Goal: Task Accomplishment & Management: Manage account settings

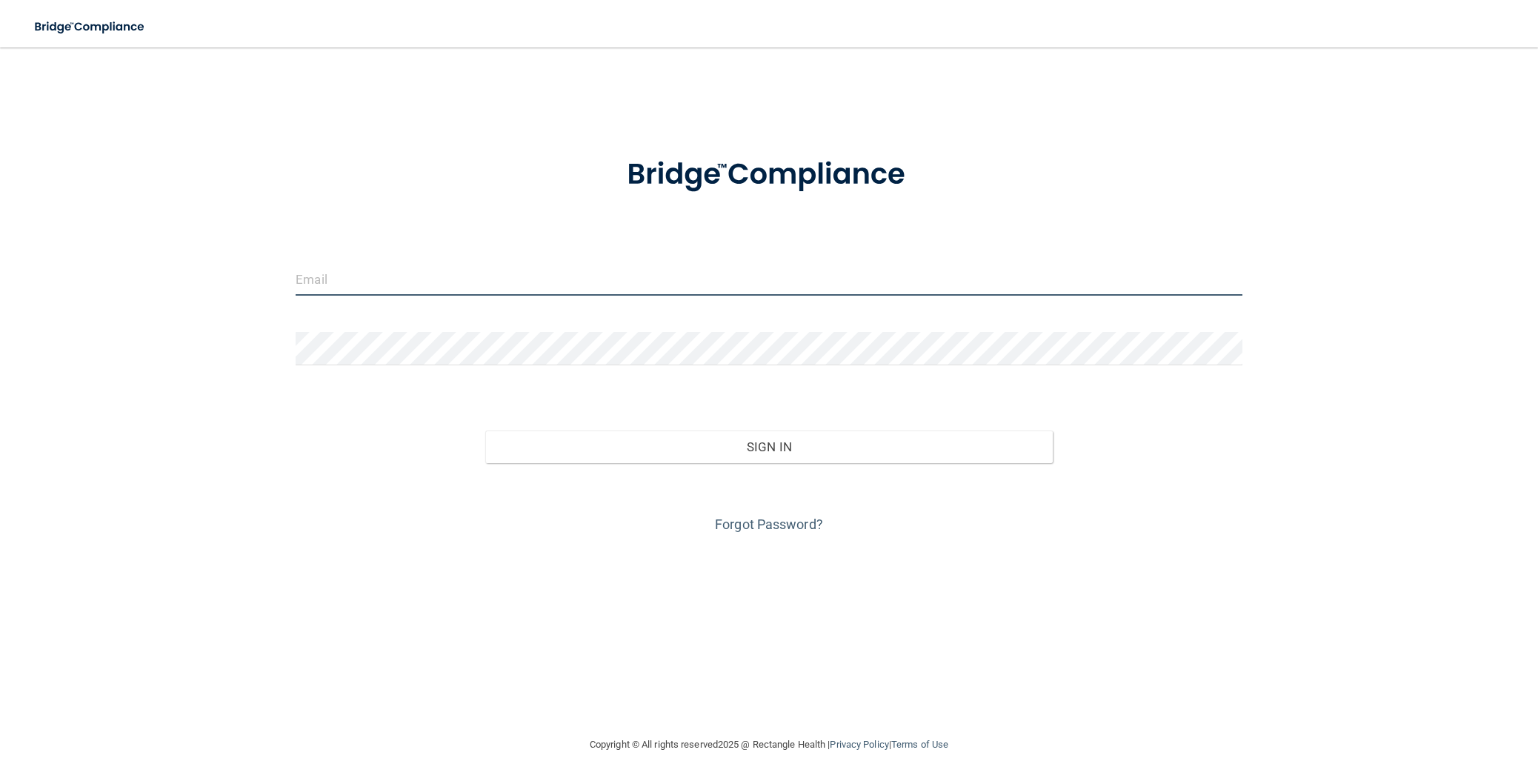
click at [468, 285] on input "email" at bounding box center [769, 278] width 946 height 34
type input "[PERSON_NAME][EMAIL_ADDRESS][PERSON_NAME][DOMAIN_NAME]"
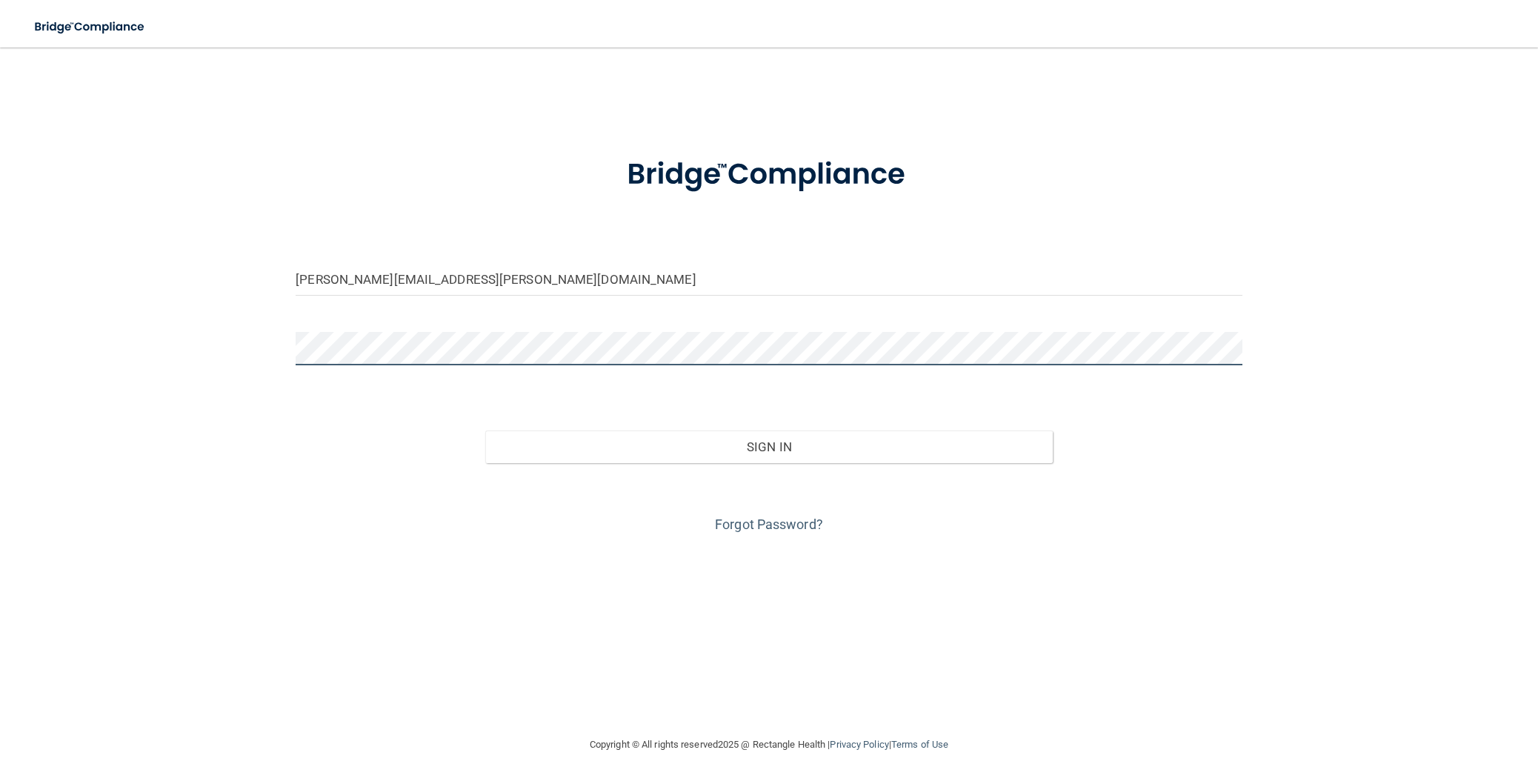
click at [486, 431] on button "Sign In" at bounding box center [769, 447] width 568 height 33
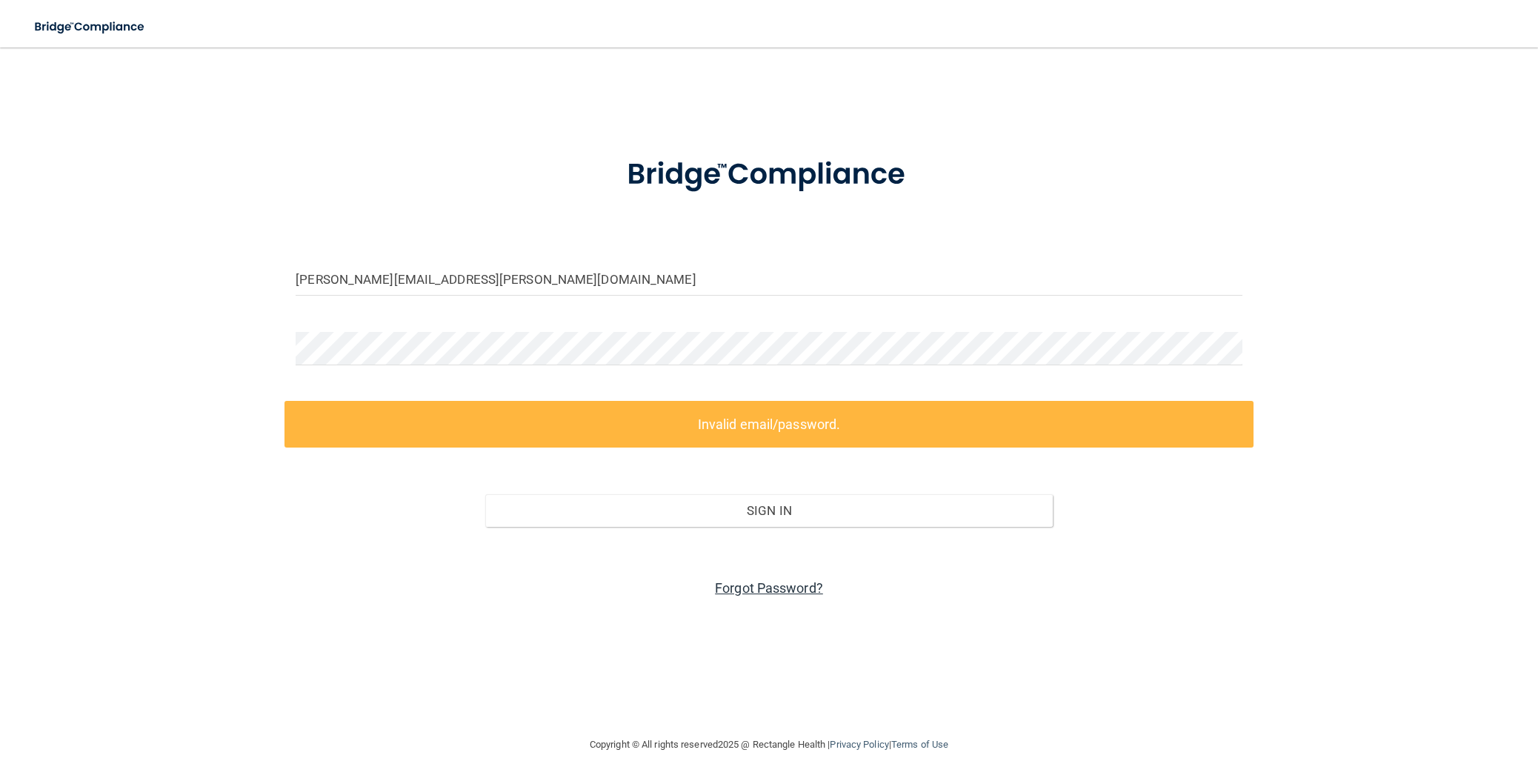
click at [759, 591] on link "Forgot Password?" at bounding box center [769, 587] width 108 height 16
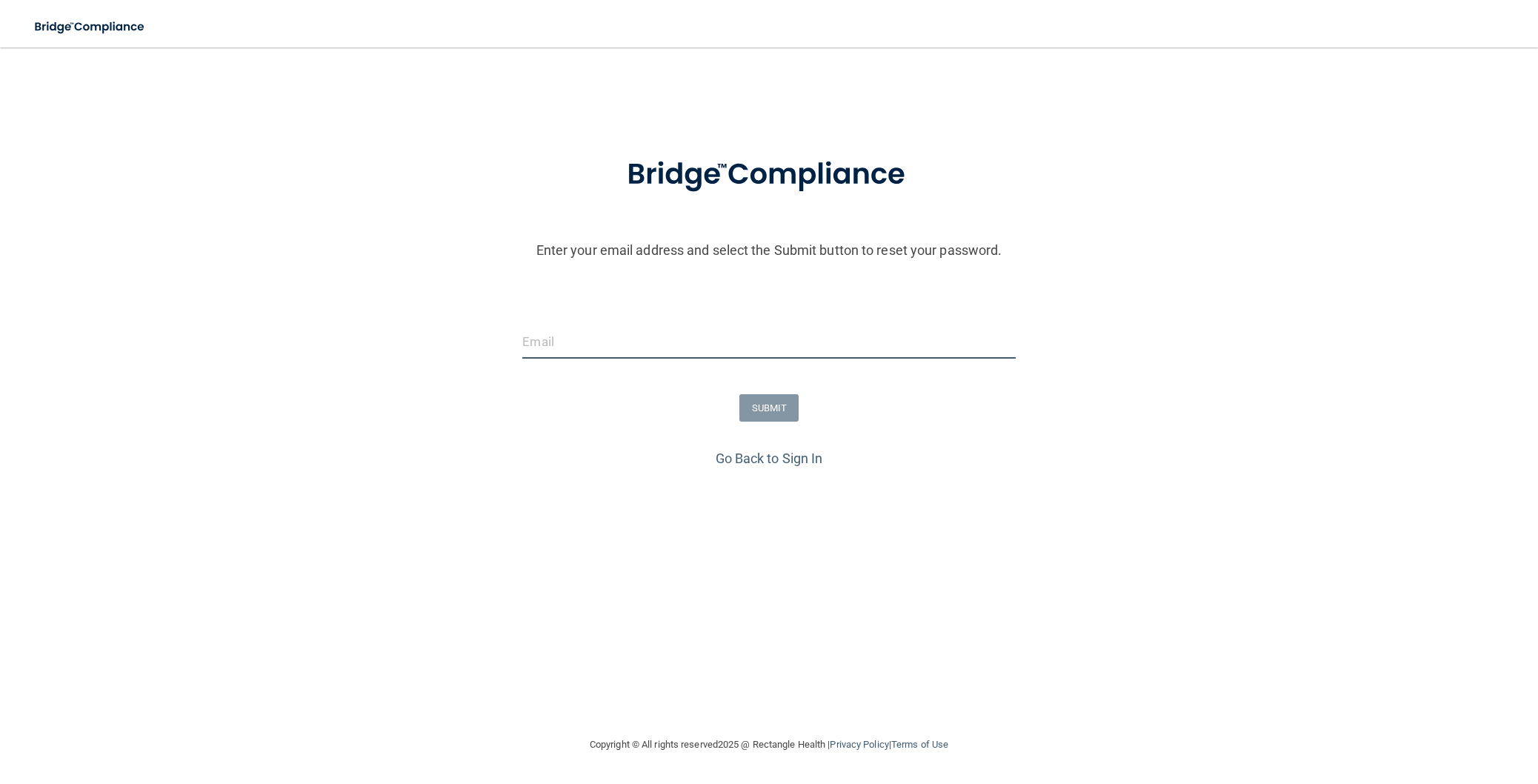
click at [579, 340] on input "email" at bounding box center [769, 341] width 493 height 34
type input "[PERSON_NAME][EMAIL_ADDRESS][PERSON_NAME][DOMAIN_NAME]"
click at [769, 407] on button "SUBMIT" at bounding box center [769, 408] width 60 height 27
